Goal: Contribute content

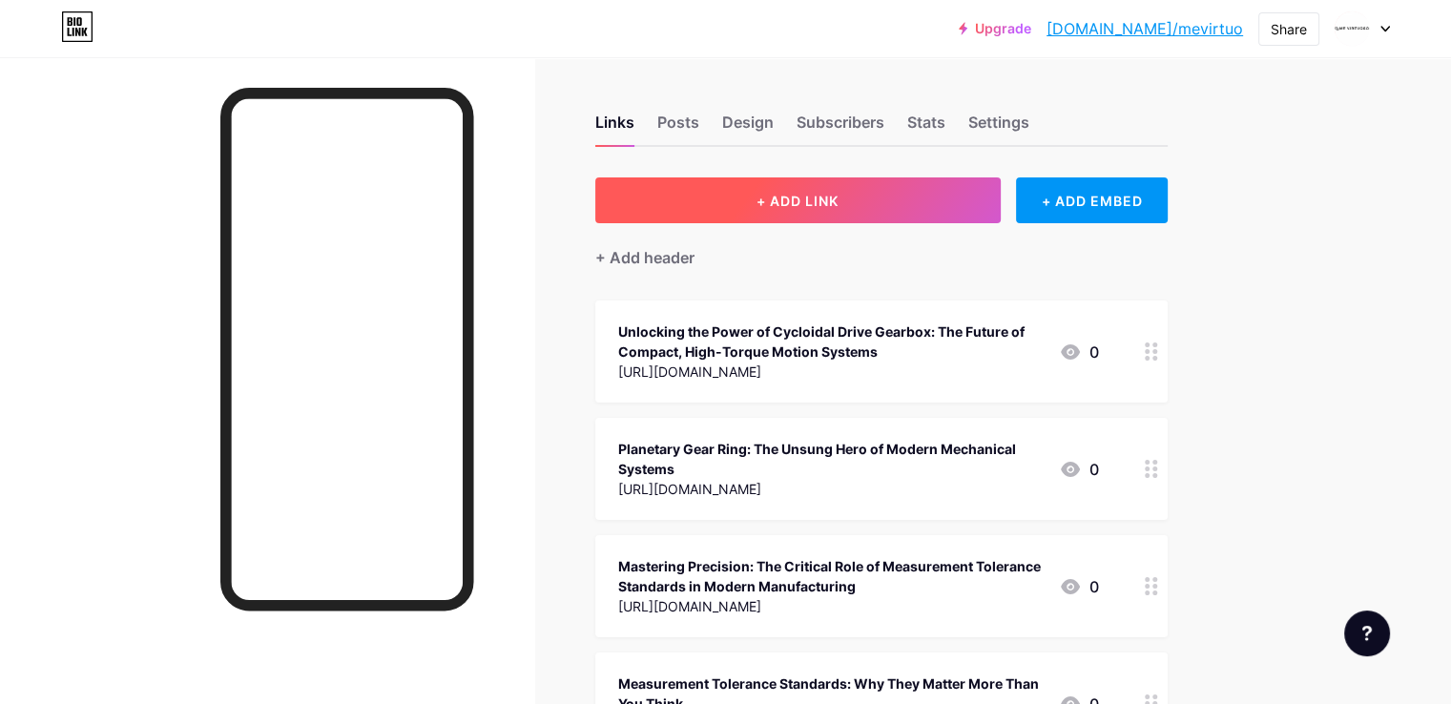
click at [839, 207] on span "+ ADD LINK" at bounding box center [798, 201] width 82 height 16
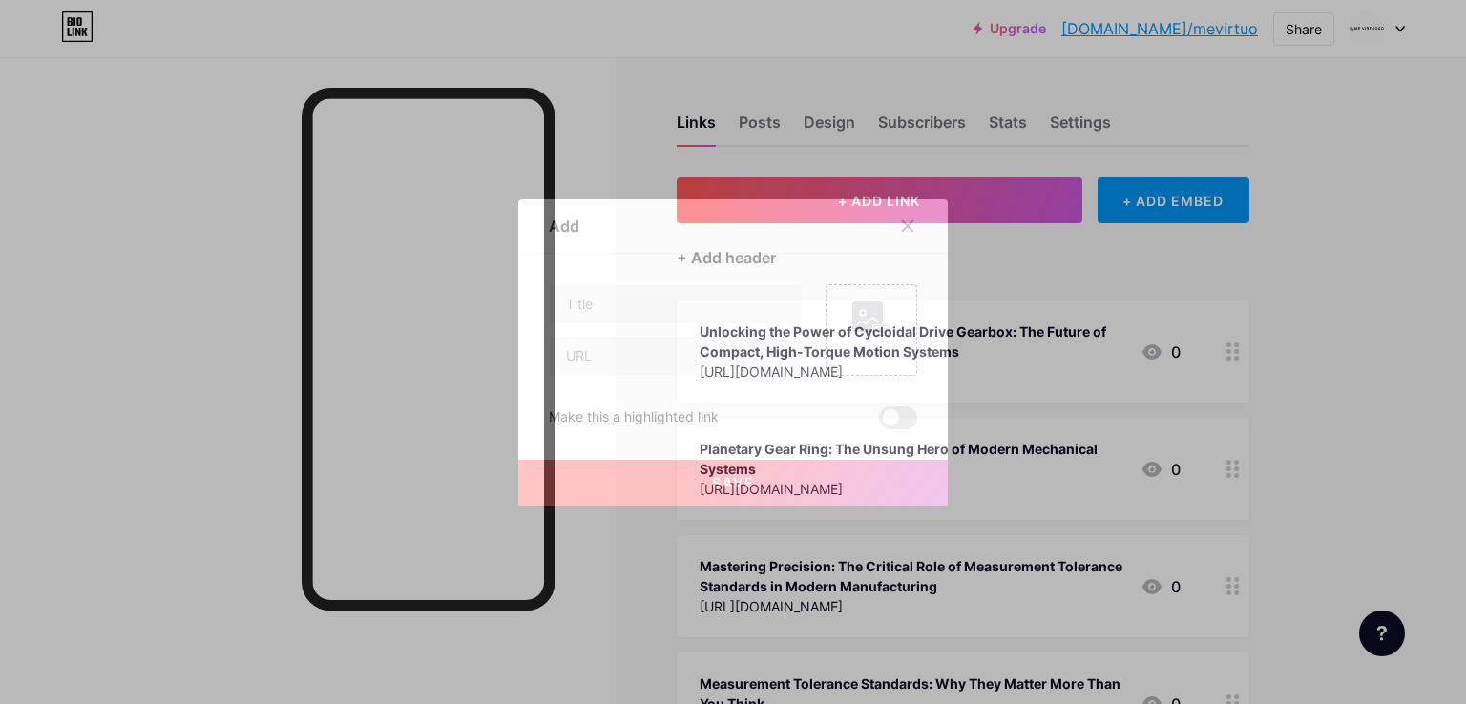
click at [623, 377] on div "Picture Make this a highlighted link Save" at bounding box center [733, 356] width 368 height 145
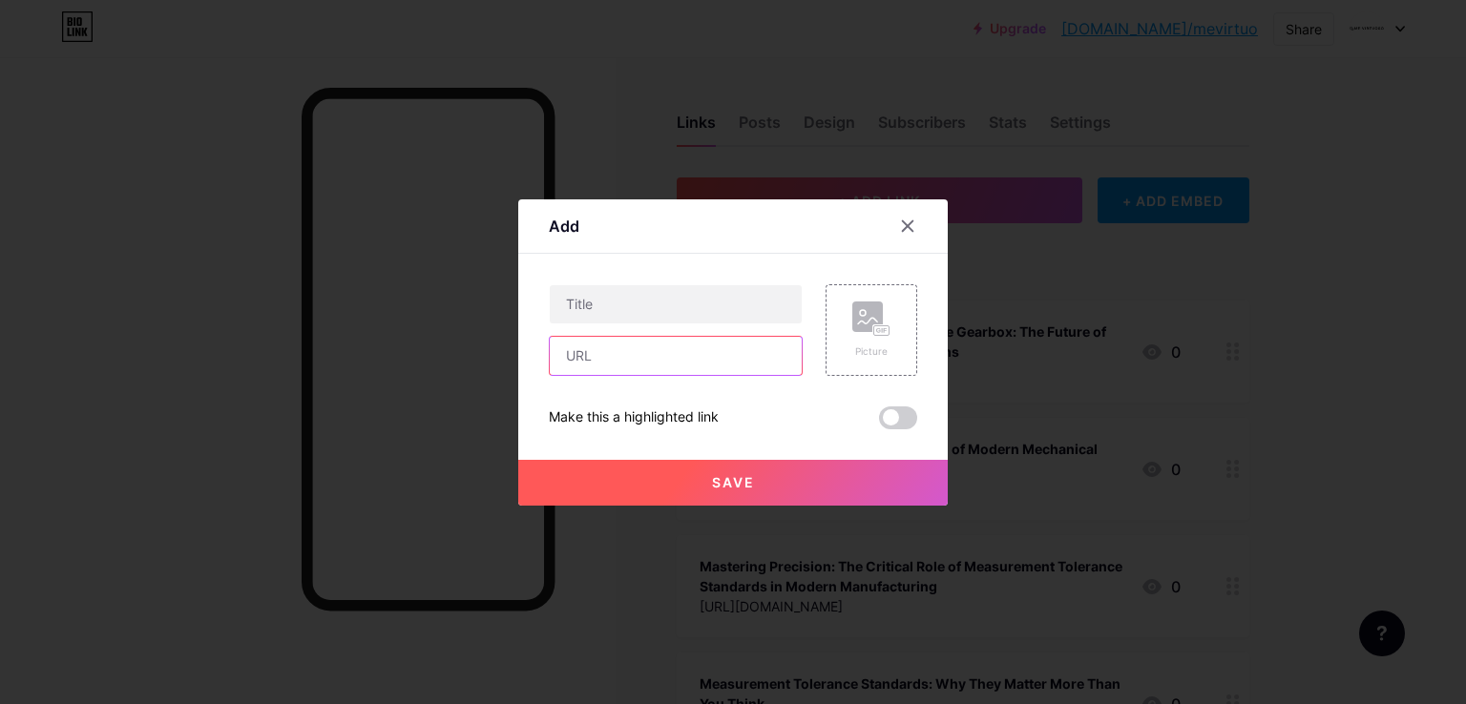
click at [653, 352] on input "text" at bounding box center [676, 356] width 252 height 38
paste input "[URL][DOMAIN_NAME]"
type input "[URL][DOMAIN_NAME]"
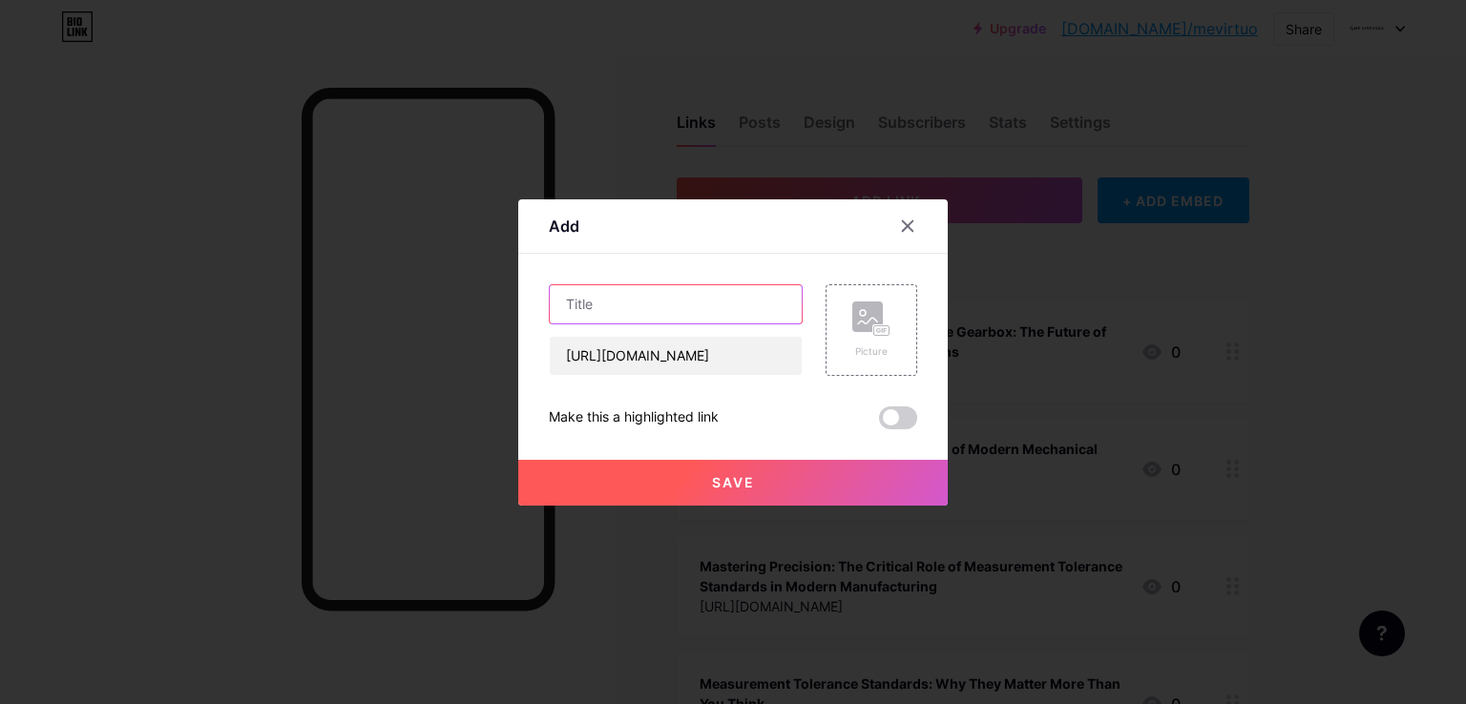
paste input "Engineering Tolerance Calculator: Precision at Your Fingertips"
click at [718, 302] on input "Engineering Tolerance Calculator: Precision at Your Fingertips" at bounding box center [676, 304] width 252 height 38
type input "Engineering Tolerance Calculator: Precision at Your Fingertips"
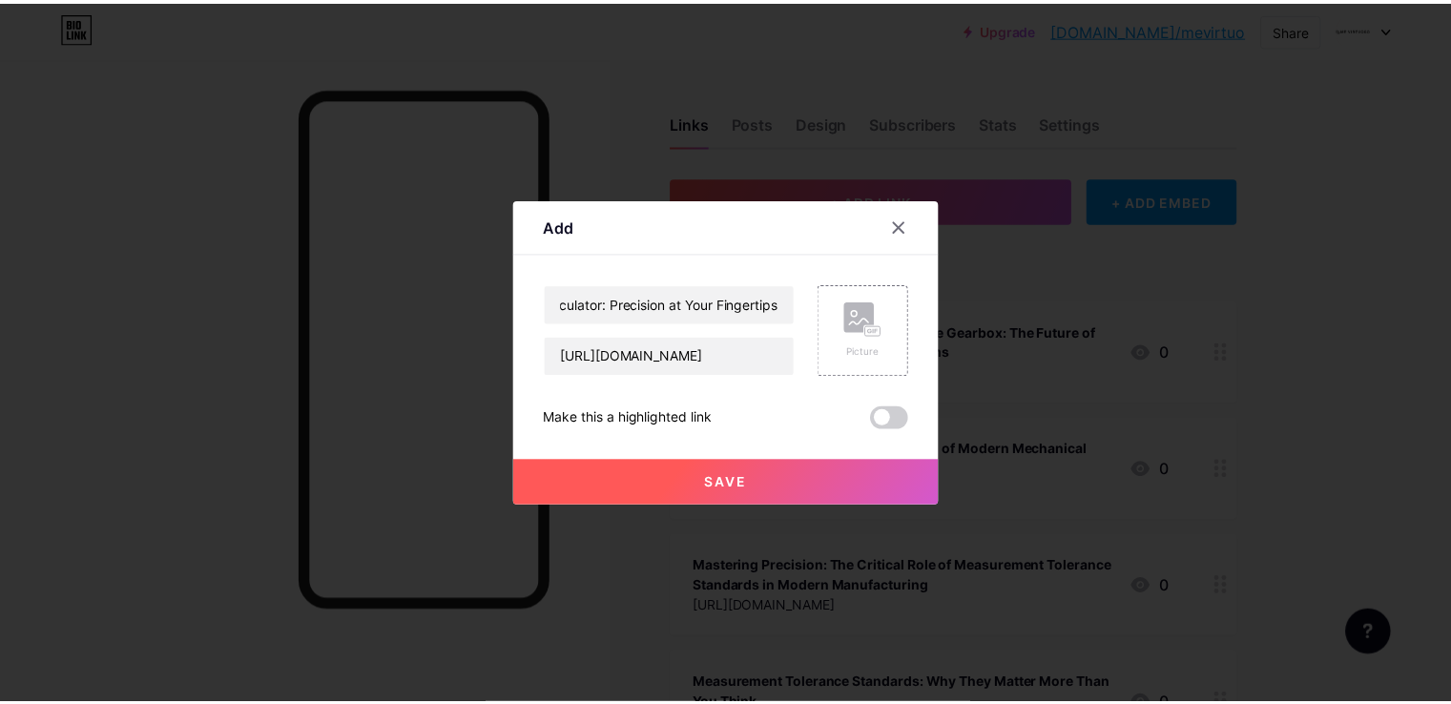
scroll to position [0, 0]
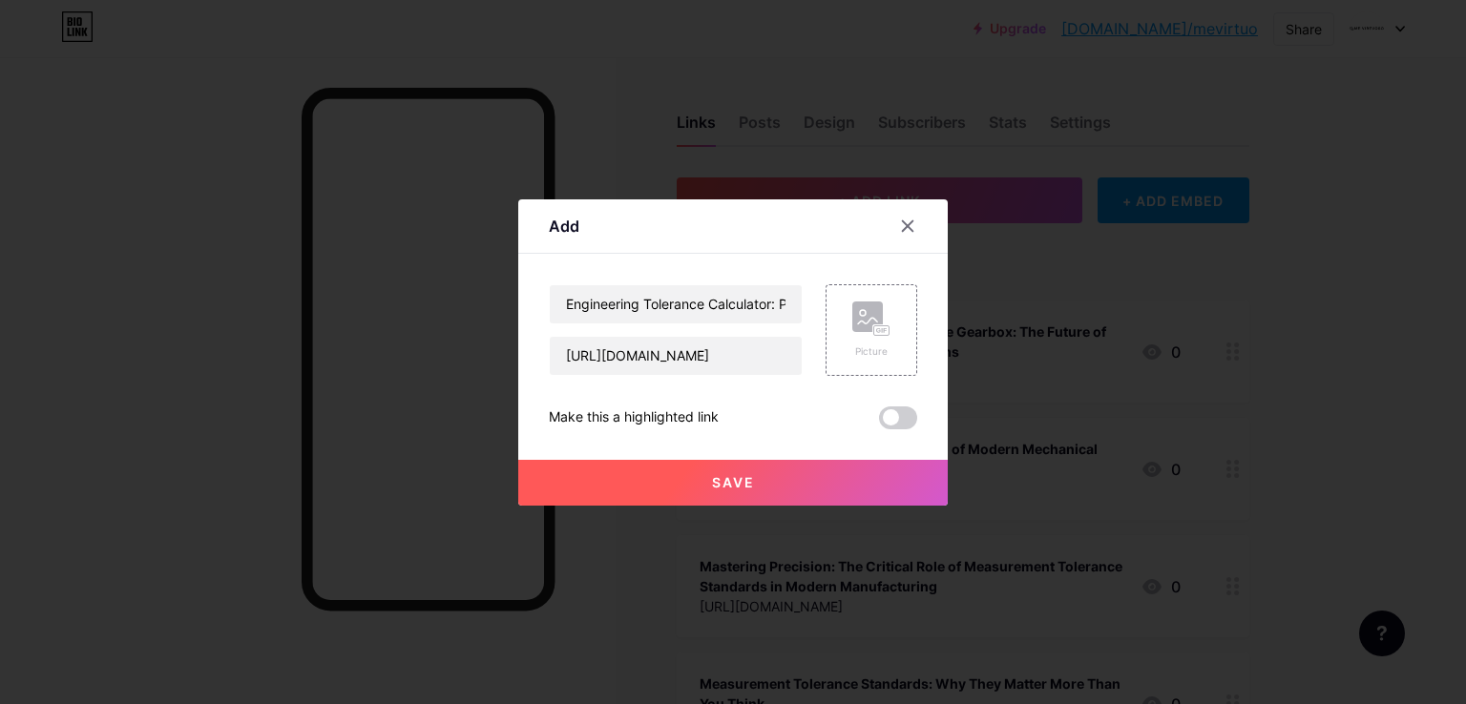
click at [910, 425] on span at bounding box center [898, 418] width 38 height 23
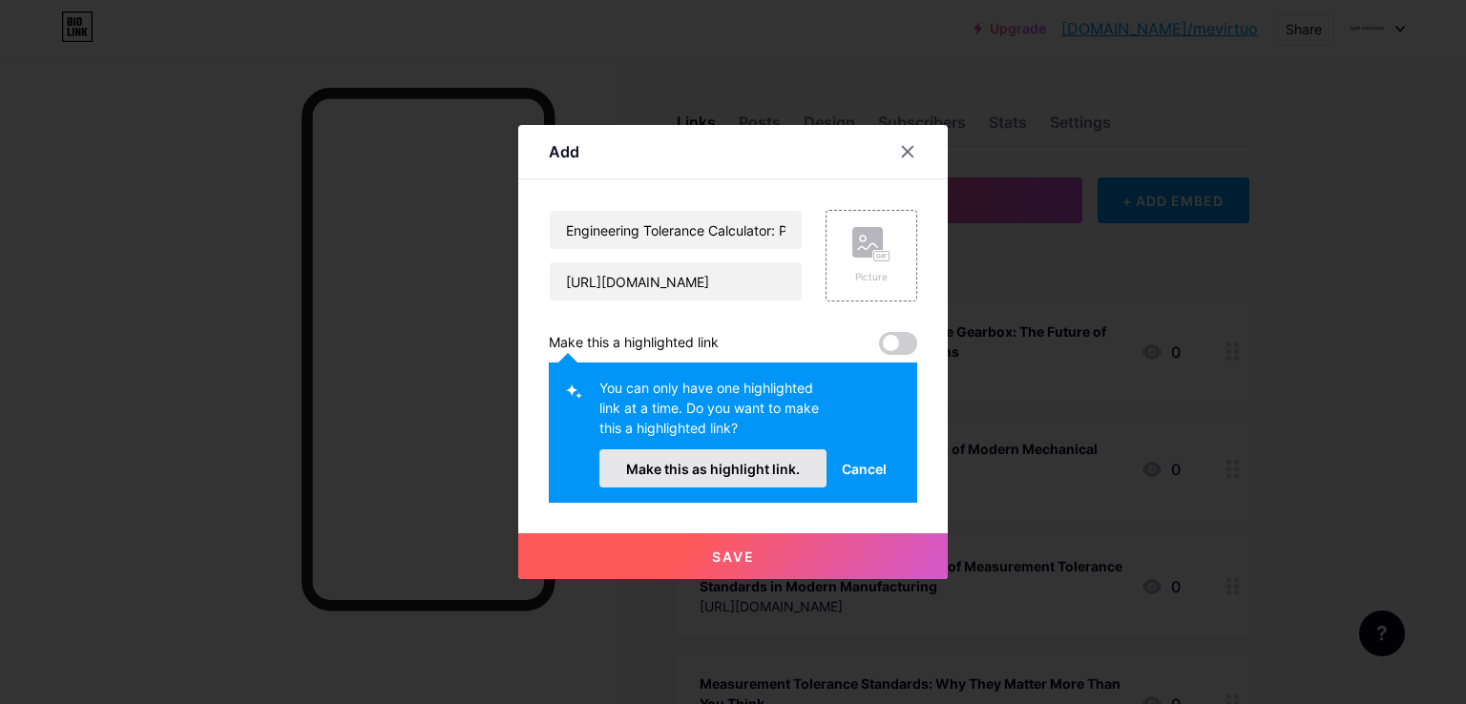
click at [741, 464] on span "Make this as highlight link." at bounding box center [713, 469] width 174 height 16
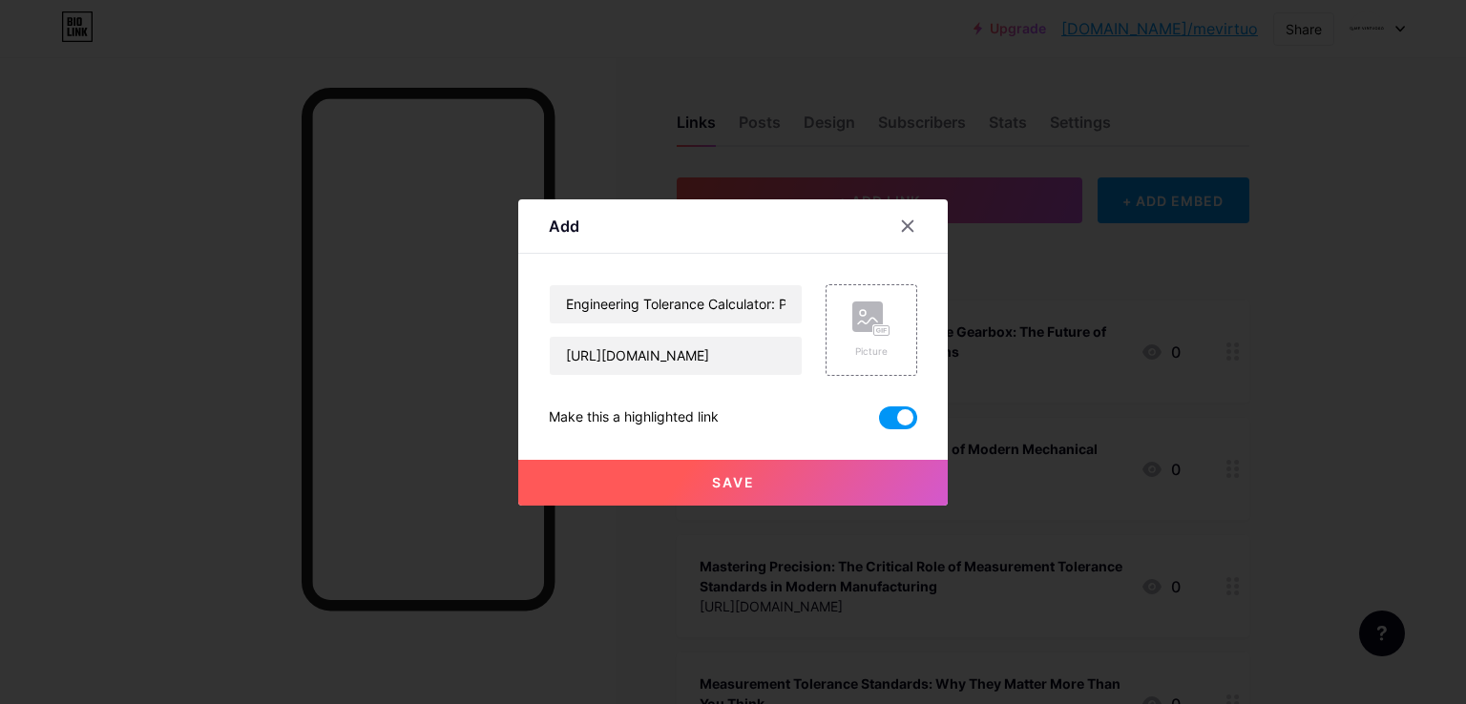
click at [782, 486] on button "Save" at bounding box center [732, 483] width 429 height 46
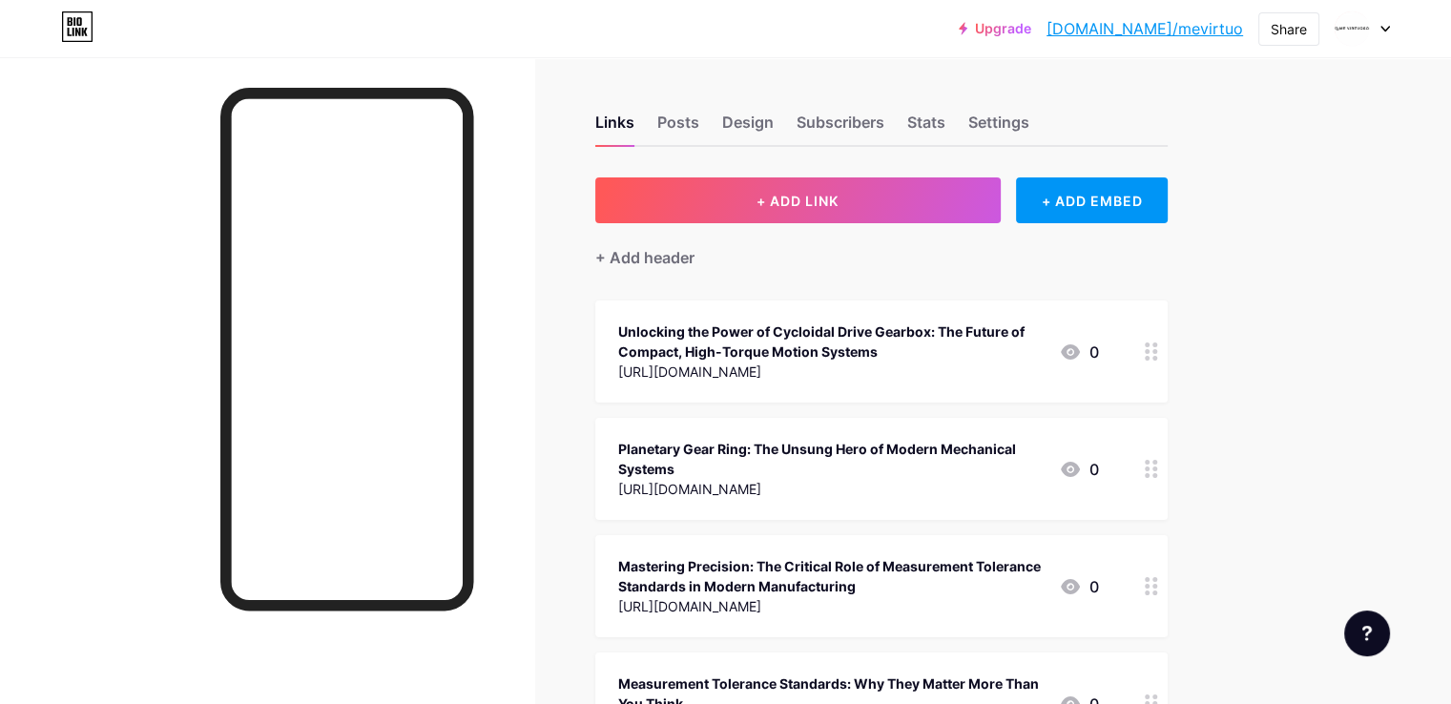
click at [1194, 30] on link "[DOMAIN_NAME]/mevirtuo" at bounding box center [1145, 28] width 197 height 23
